Goal: Register for event/course

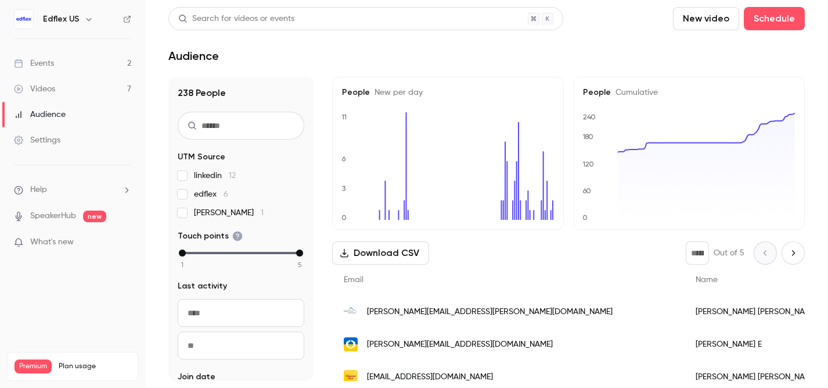
click at [51, 59] on div "Events" at bounding box center [34, 64] width 40 height 12
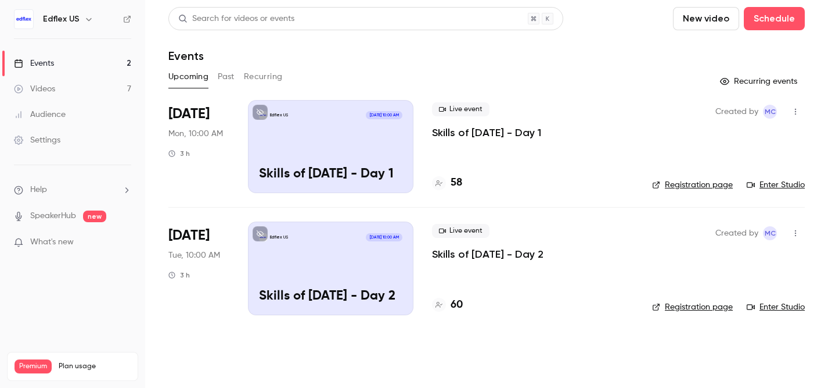
click at [464, 254] on p "Skills of [DATE] - Day 2" at bounding box center [488, 254] width 112 height 14
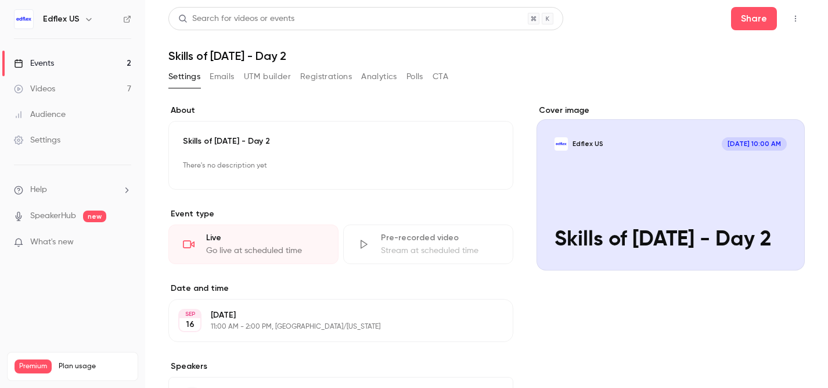
scroll to position [2, 0]
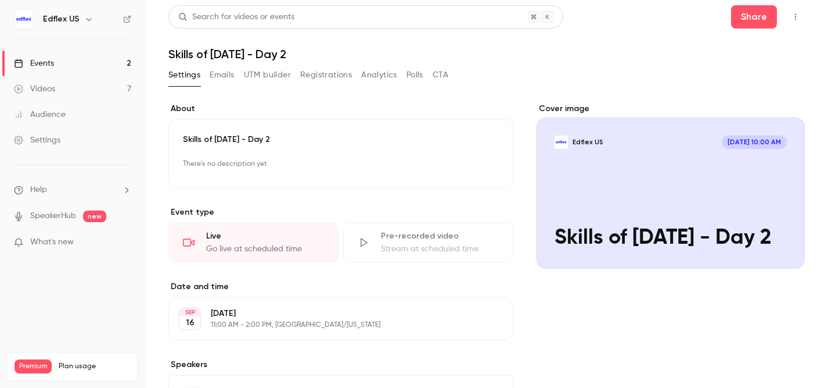
click at [801, 15] on button "button" at bounding box center [796, 17] width 19 height 19
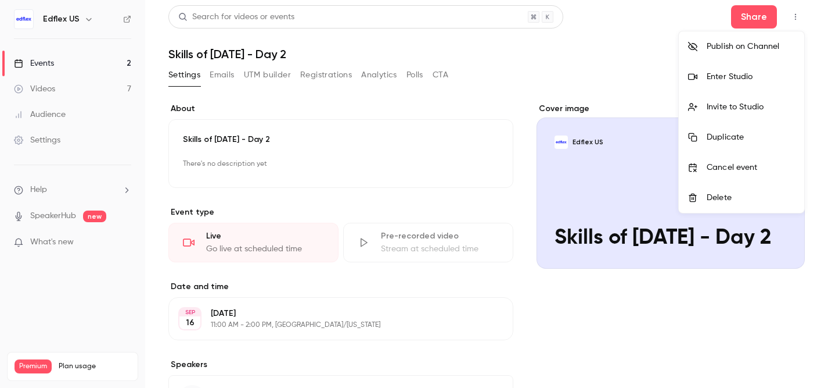
click at [724, 82] on div "Enter Studio" at bounding box center [751, 77] width 88 height 12
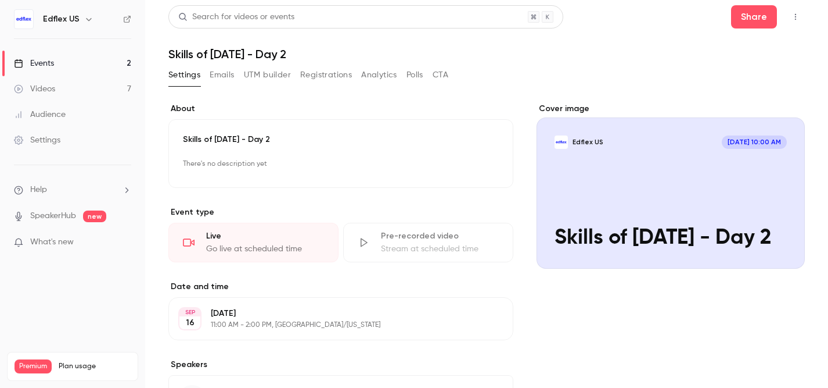
click at [793, 16] on icon "button" at bounding box center [795, 17] width 9 height 8
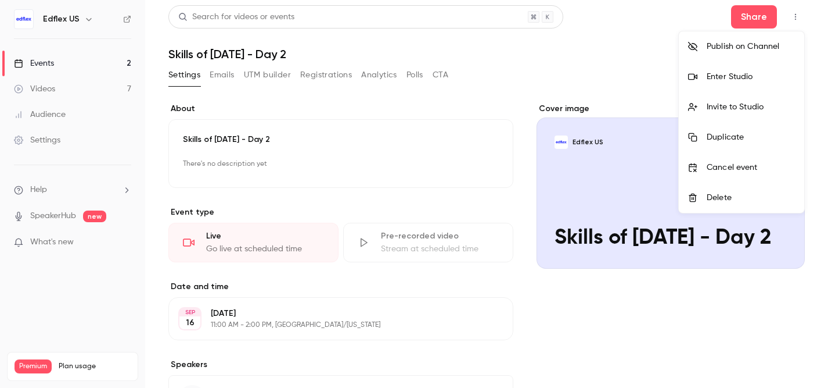
click at [793, 16] on div at bounding box center [414, 194] width 828 height 388
